Goal: Transaction & Acquisition: Purchase product/service

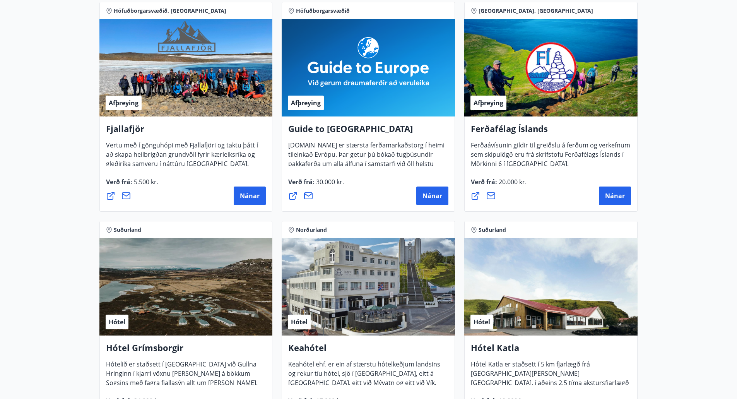
scroll to position [155, 0]
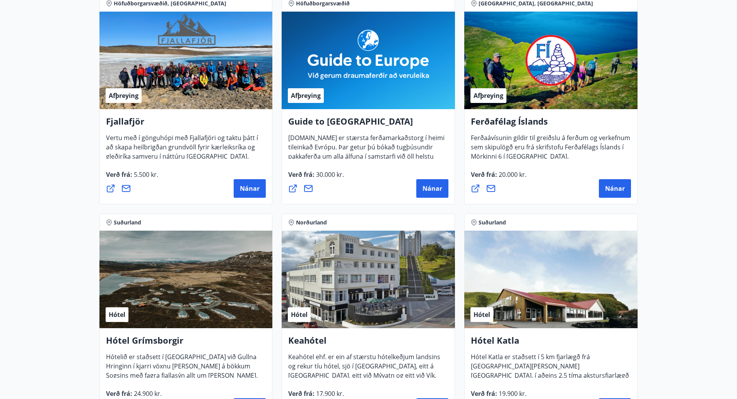
drag, startPoint x: 15, startPoint y: 206, endPoint x: 19, endPoint y: 202, distance: 5.8
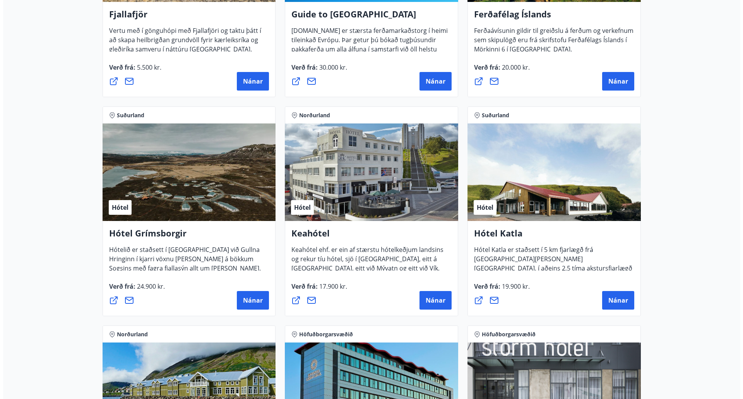
scroll to position [271, 0]
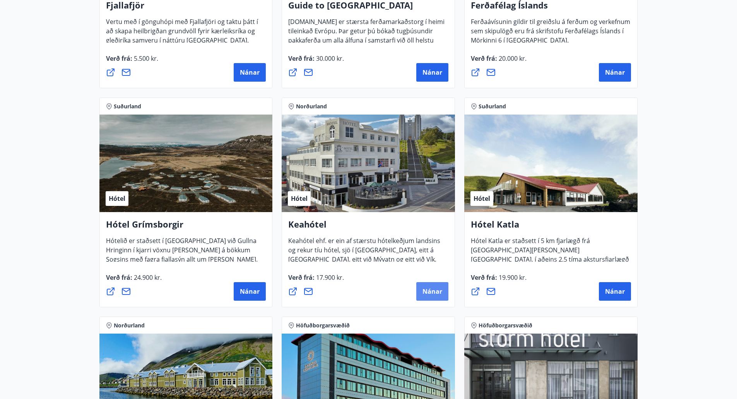
click at [436, 293] on span "Nánar" at bounding box center [433, 291] width 20 height 9
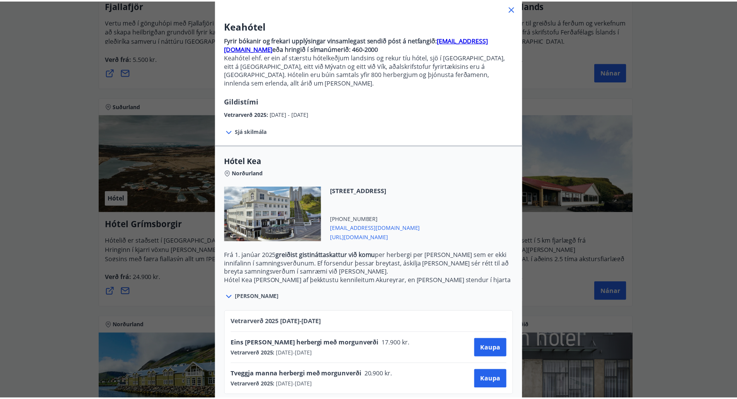
scroll to position [52, 0]
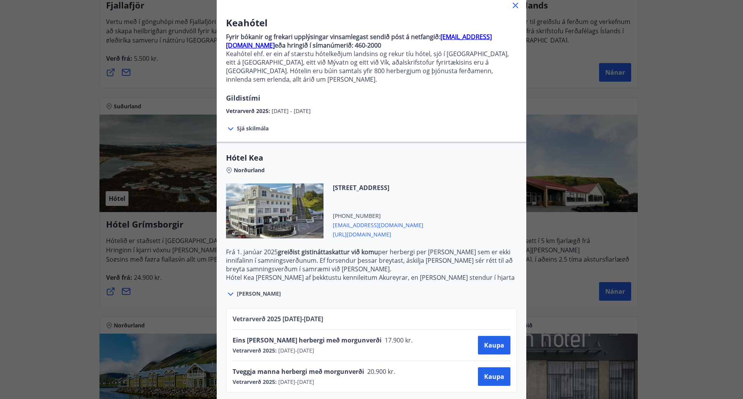
click at [512, 6] on icon at bounding box center [515, 5] width 9 height 9
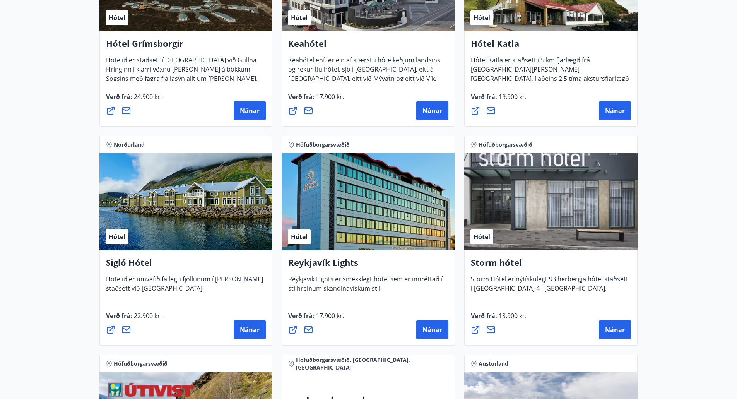
scroll to position [465, 0]
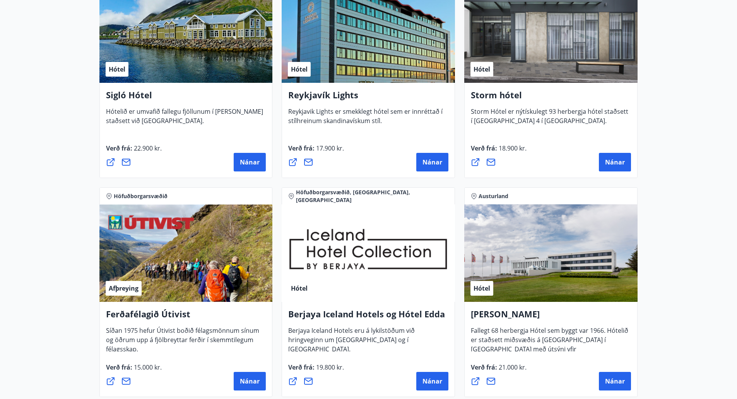
scroll to position [736, 0]
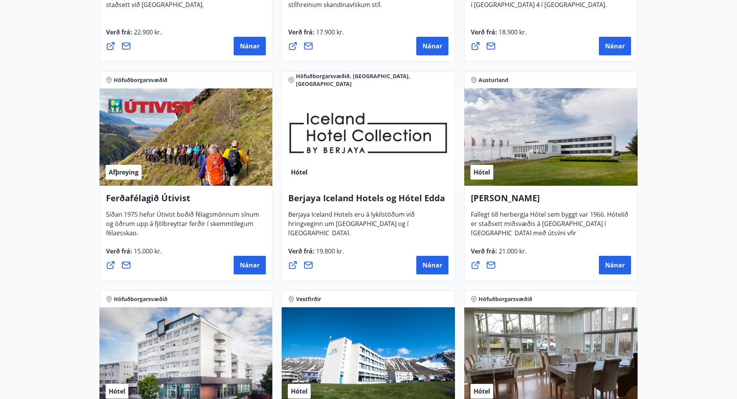
click at [709, 218] on main "27 Tilboð fundin Svæði Allt Tegund Allt [PERSON_NAME] Höfuðborgarsvæðið, Suðurl…" at bounding box center [368, 338] width 737 height 2085
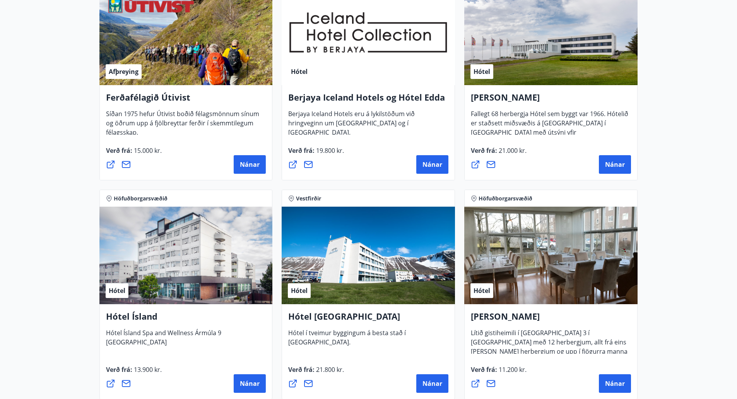
scroll to position [852, 0]
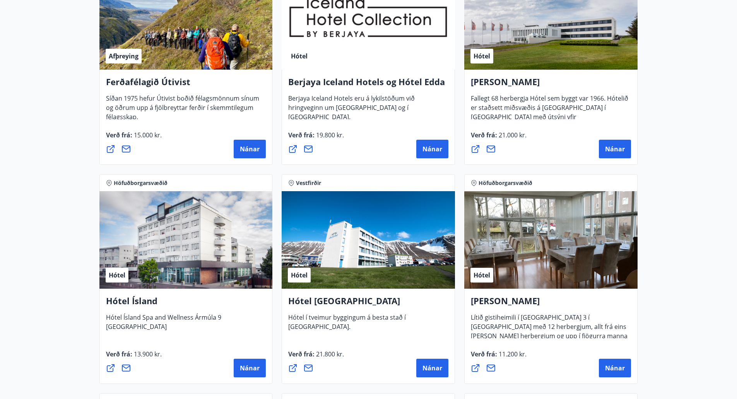
drag, startPoint x: 12, startPoint y: 204, endPoint x: 17, endPoint y: 201, distance: 7.0
click at [15, 202] on main "27 Tilboð fundin Svæði Allt Tegund Allt [PERSON_NAME] Höfuðborgarsvæðið, Suðurl…" at bounding box center [368, 222] width 737 height 2085
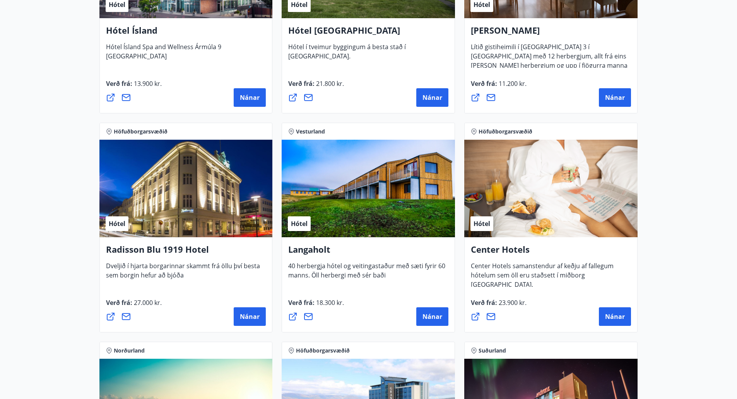
scroll to position [1123, 0]
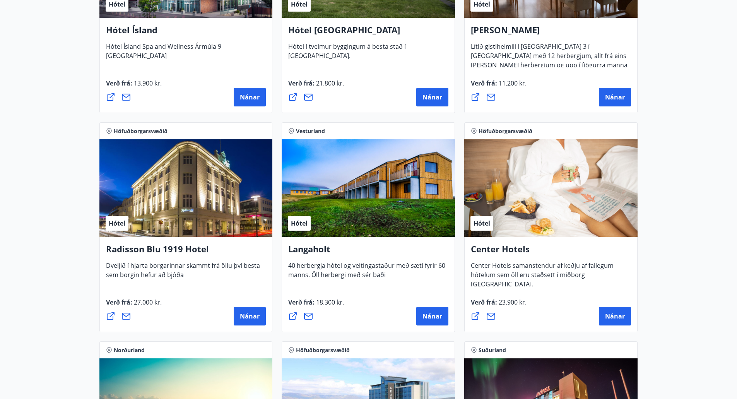
drag, startPoint x: 681, startPoint y: 209, endPoint x: 688, endPoint y: 208, distance: 6.4
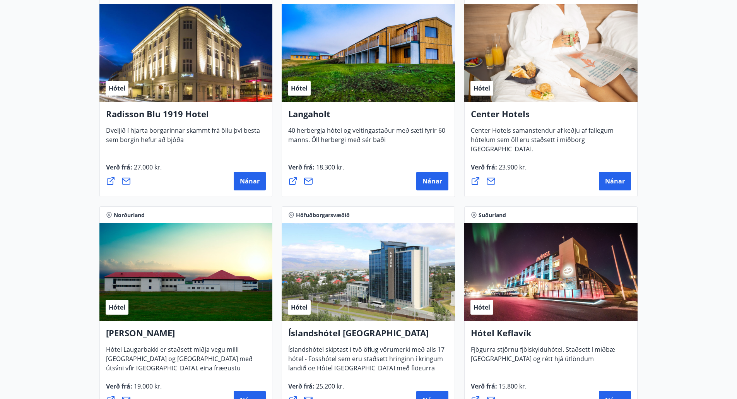
scroll to position [1278, 0]
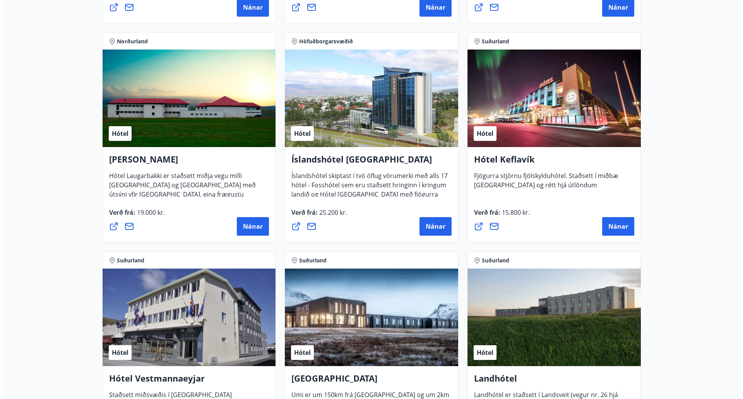
scroll to position [1432, 0]
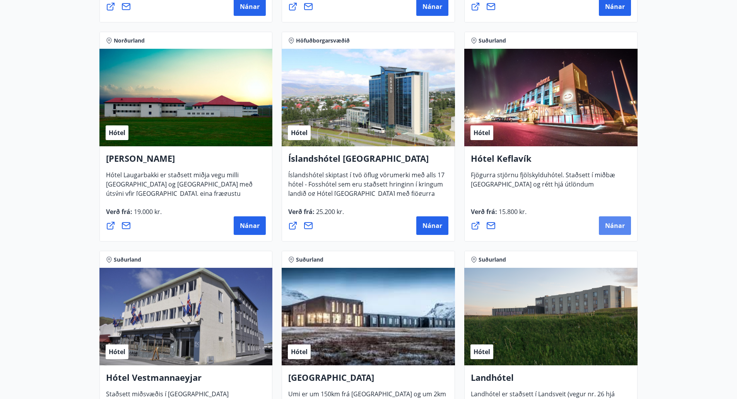
click at [616, 227] on span "Nánar" at bounding box center [615, 225] width 20 height 9
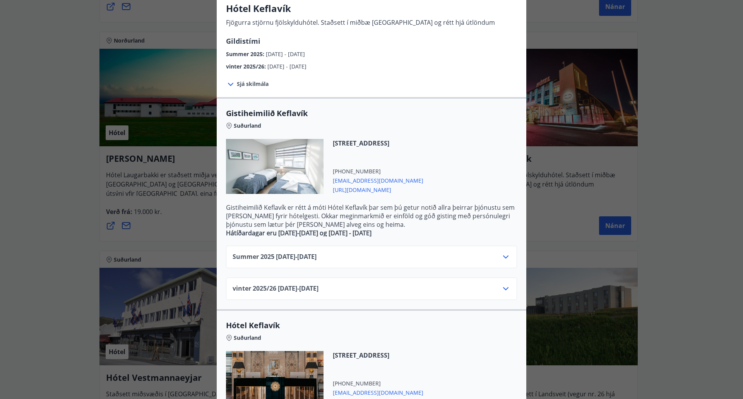
scroll to position [77, 0]
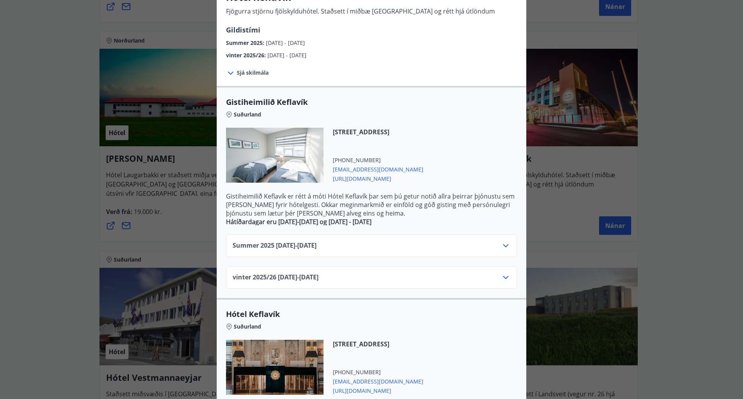
click at [502, 245] on icon at bounding box center [505, 245] width 9 height 9
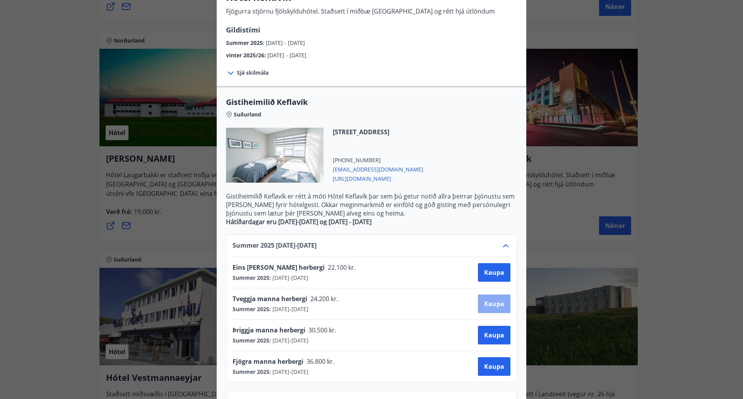
click at [487, 303] on span "Kaupa" at bounding box center [494, 304] width 20 height 9
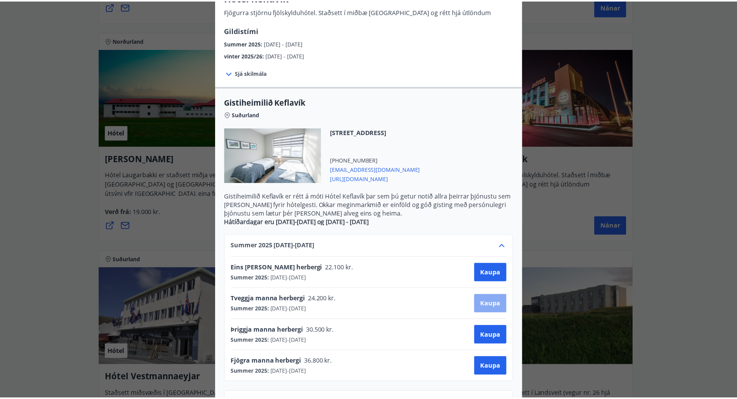
scroll to position [1, 0]
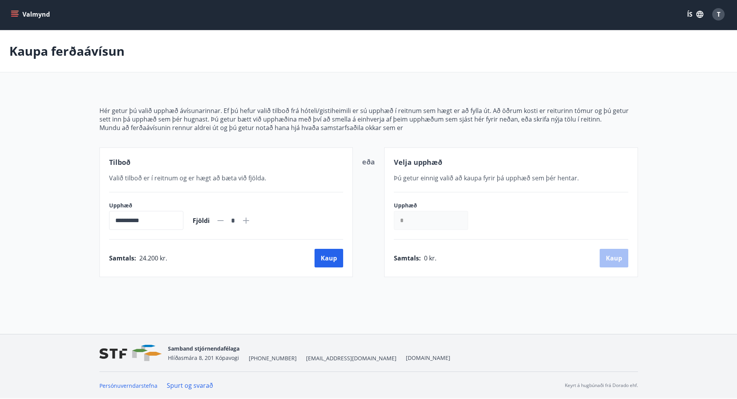
click at [366, 209] on div "eða" at bounding box center [368, 212] width 13 height 111
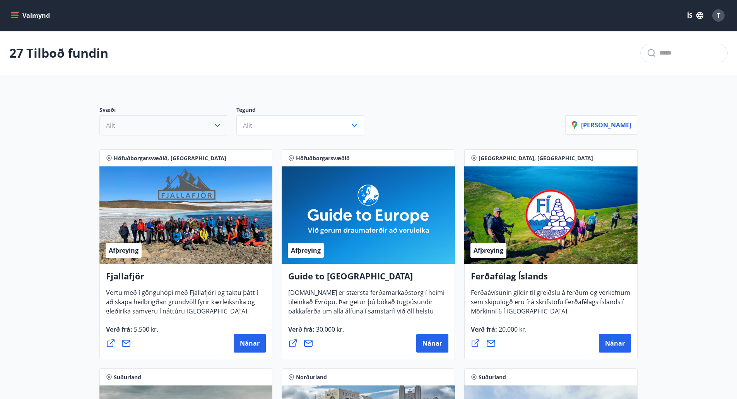
click at [188, 127] on button "Allt" at bounding box center [163, 125] width 128 height 20
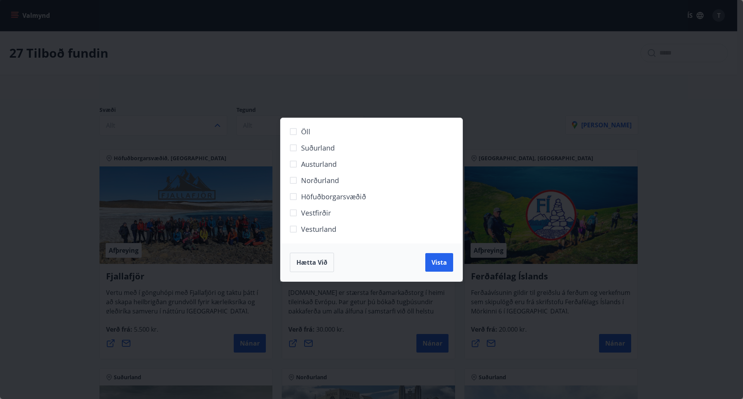
click at [321, 261] on span "Hætta við" at bounding box center [312, 262] width 31 height 9
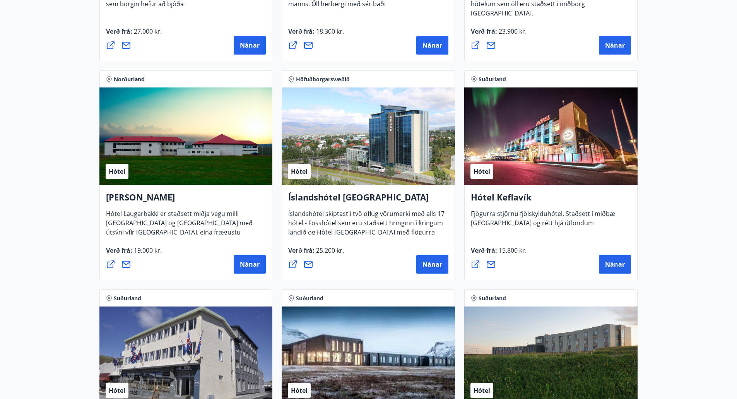
scroll to position [1471, 0]
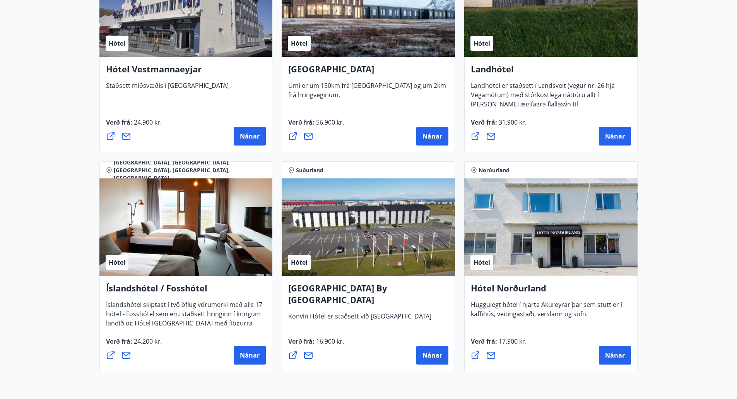
scroll to position [1742, 0]
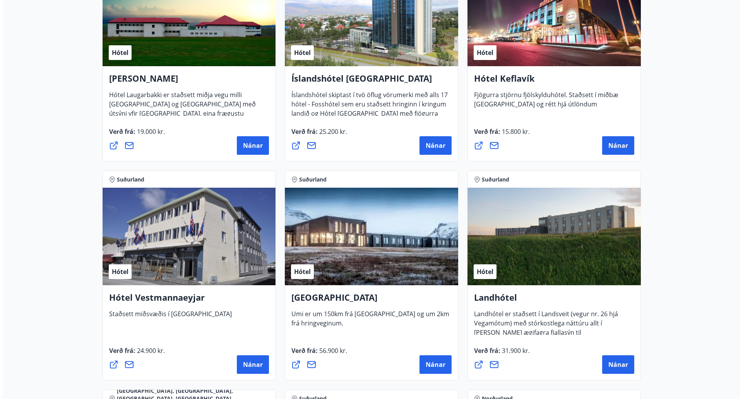
scroll to position [1510, 0]
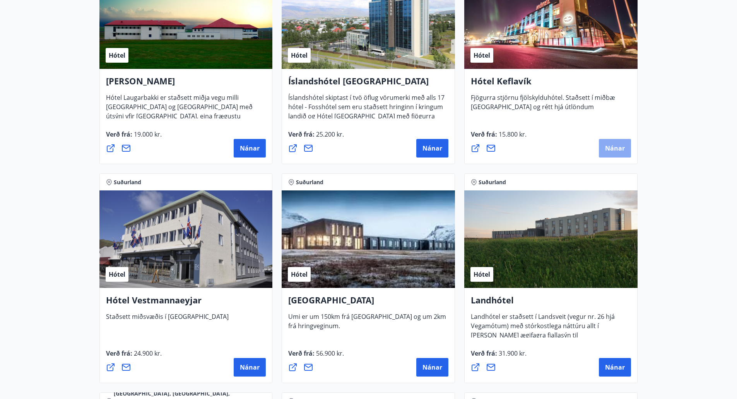
click at [619, 151] on span "Nánar" at bounding box center [615, 148] width 20 height 9
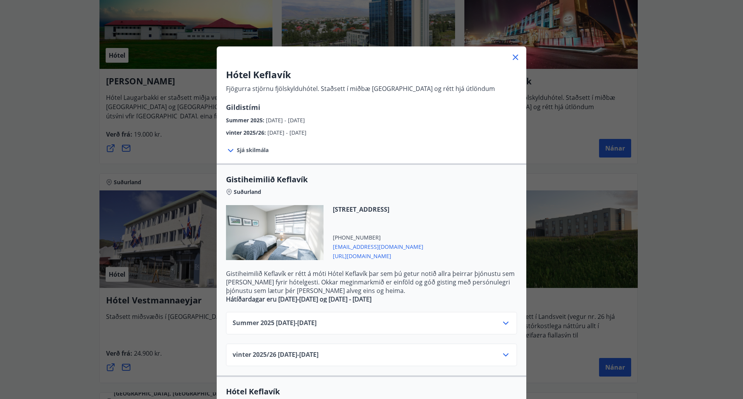
click at [510, 320] on div "Summer [PHONE_NUMBER][DATE] - [DATE]" at bounding box center [371, 323] width 291 height 22
click at [506, 324] on icon at bounding box center [505, 323] width 9 height 9
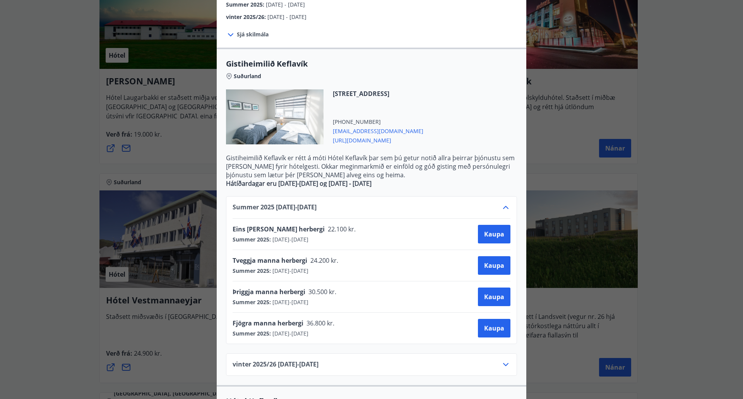
scroll to position [116, 0]
click at [489, 267] on span "Kaupa" at bounding box center [494, 265] width 20 height 9
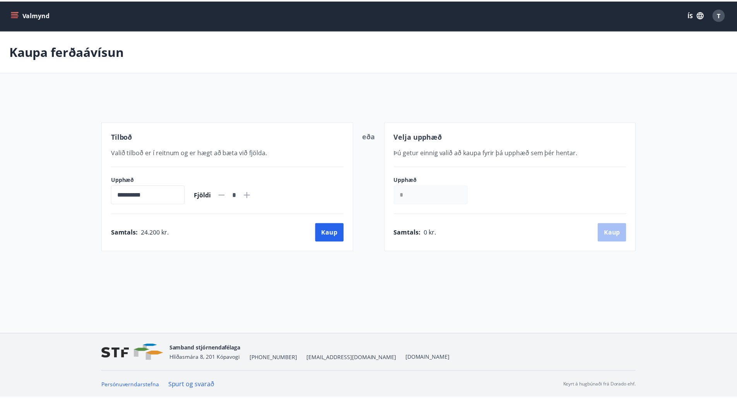
scroll to position [1, 0]
